Goal: Navigation & Orientation: Find specific page/section

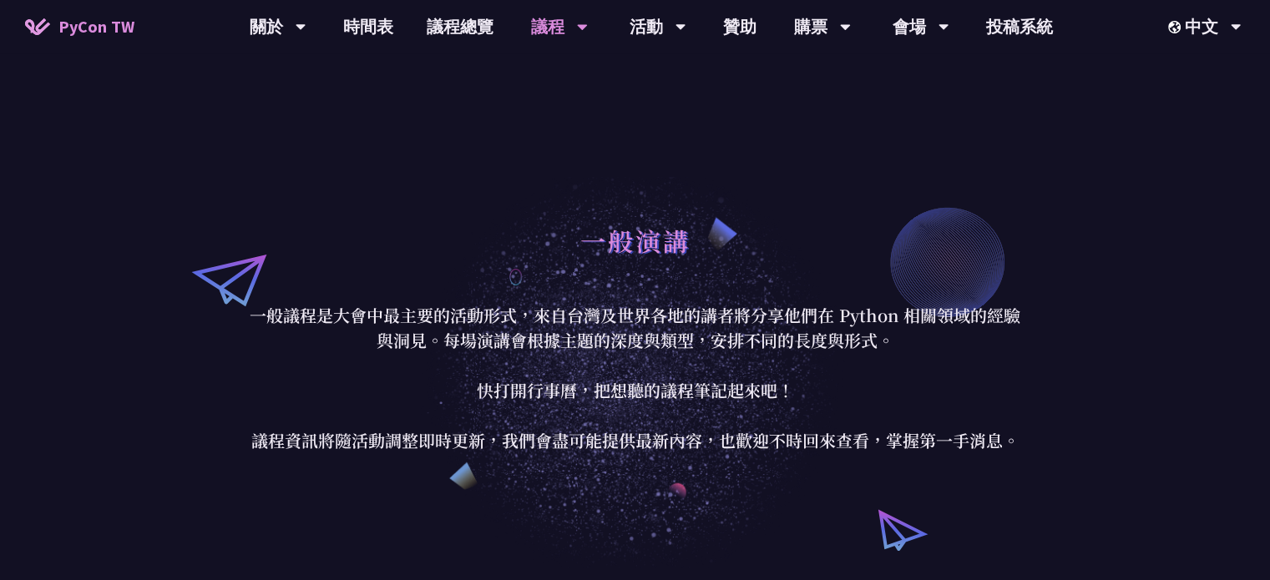
click at [553, 19] on div "議程" at bounding box center [559, 26] width 57 height 53
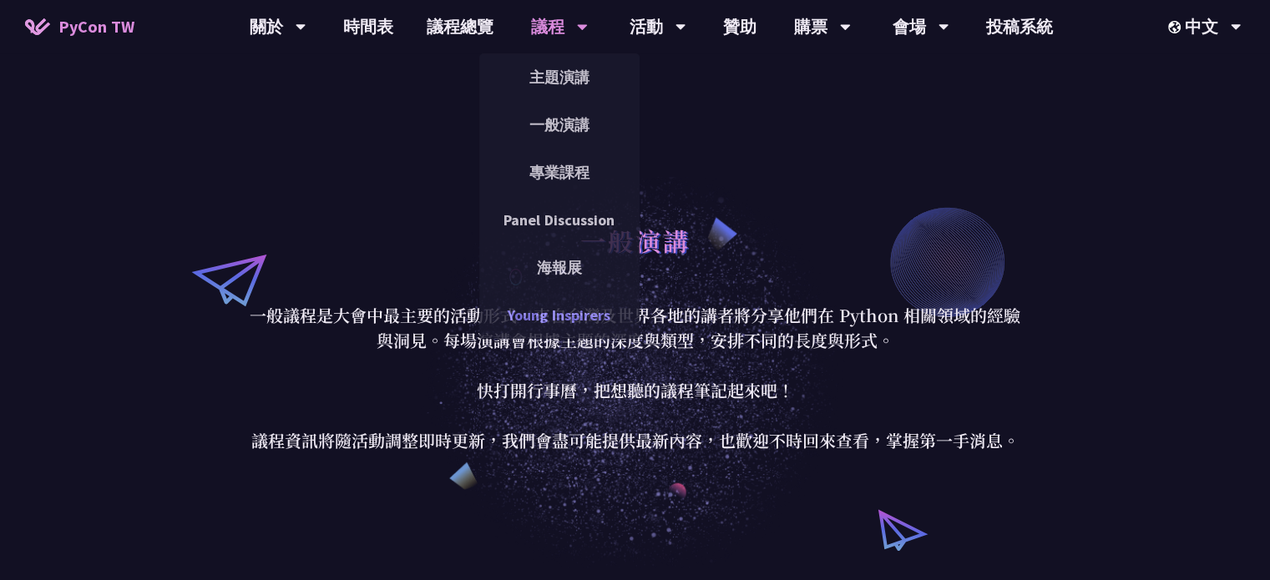
click at [560, 316] on link "Young Inspirers" at bounding box center [559, 315] width 160 height 39
